Goal: Find specific page/section: Find specific page/section

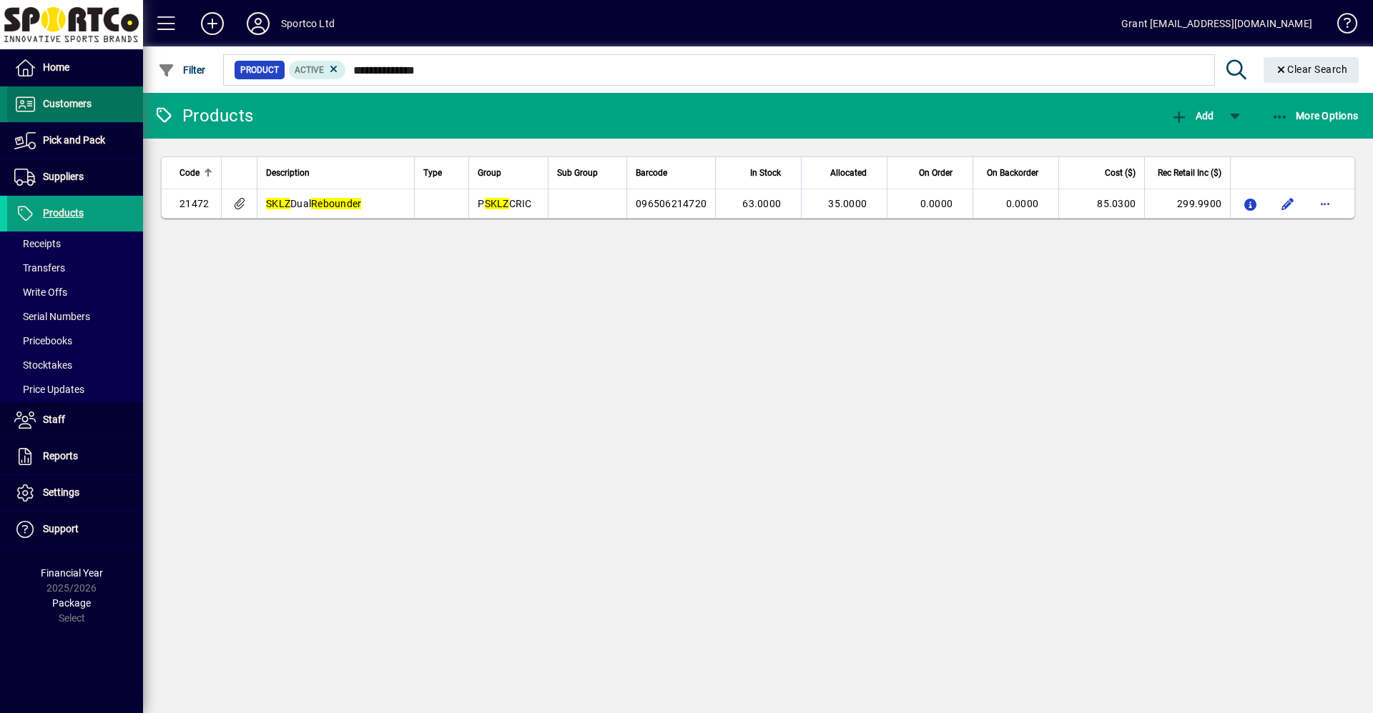
click at [62, 104] on span "Customers" at bounding box center [67, 103] width 49 height 11
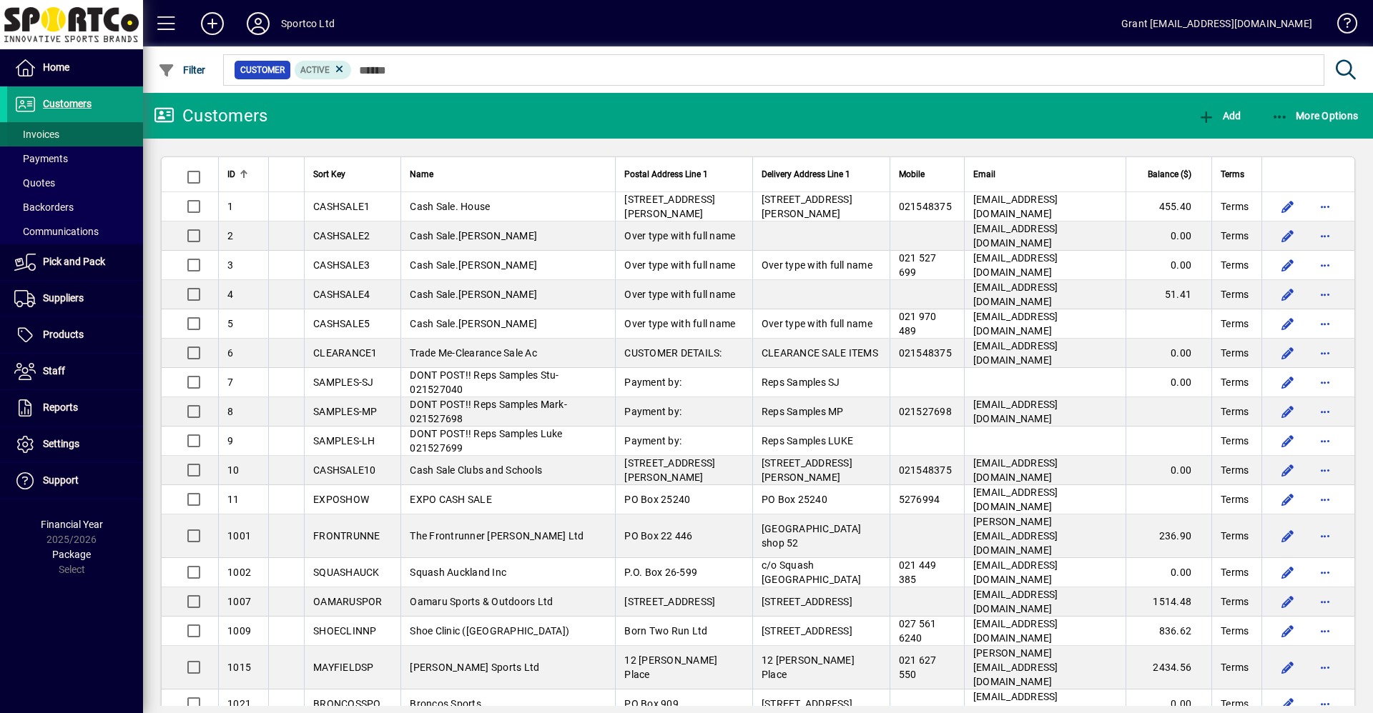
click at [44, 131] on span "Invoices" at bounding box center [36, 134] width 45 height 11
